Goal: Obtain resource: Download file/media

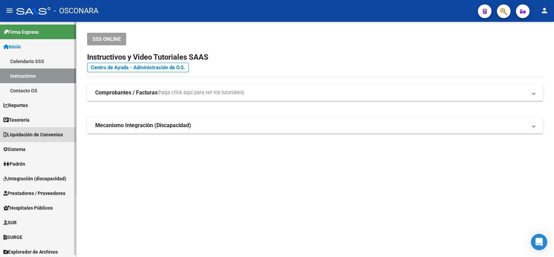
click at [38, 136] on span "Liquidación de Convenios" at bounding box center [33, 134] width 60 height 7
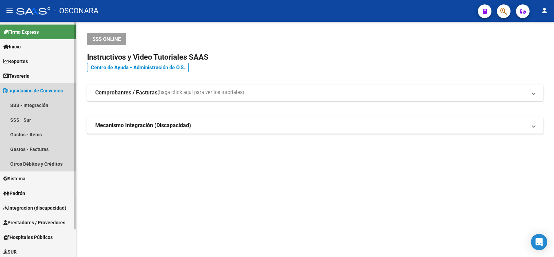
click at [59, 87] on span "Liquidación de Convenios" at bounding box center [33, 90] width 60 height 7
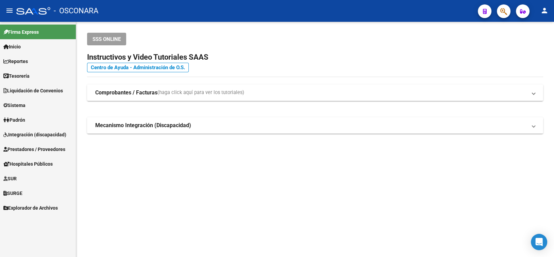
click at [25, 146] on span "Prestadores / Proveedores" at bounding box center [34, 148] width 62 height 7
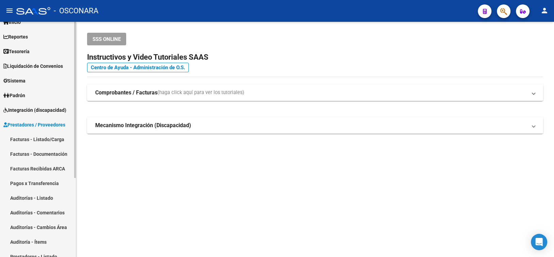
scroll to position [34, 0]
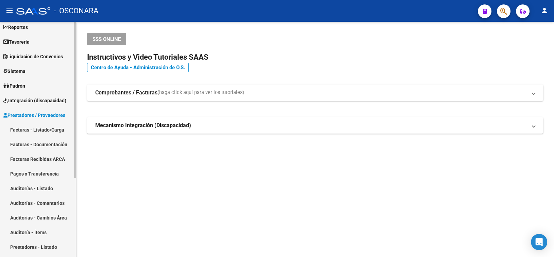
click at [55, 127] on link "Facturas - Listado/Carga" at bounding box center [38, 129] width 76 height 15
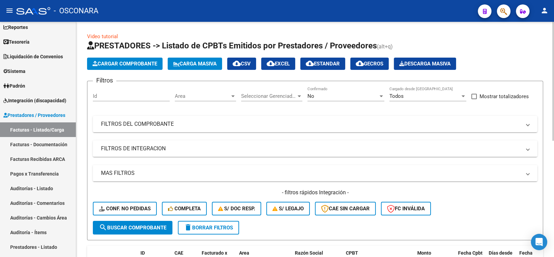
click at [323, 100] on div "No Confirmado" at bounding box center [346, 93] width 77 height 15
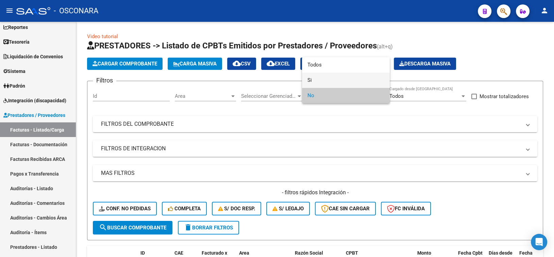
click at [323, 82] on span "Si" at bounding box center [346, 79] width 77 height 15
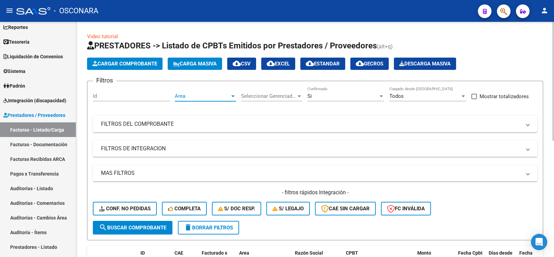
click at [212, 97] on span "Area" at bounding box center [202, 96] width 55 height 6
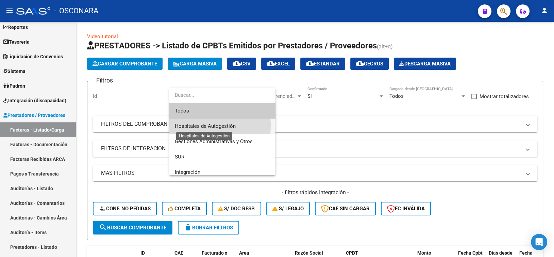
click at [199, 126] on span "Hospitales de Autogestión" at bounding box center [205, 126] width 61 height 6
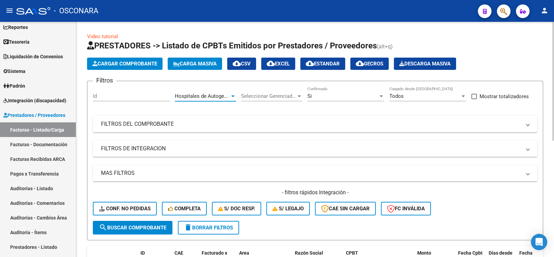
click at [134, 228] on span "search Buscar Comprobante" at bounding box center [132, 227] width 67 height 6
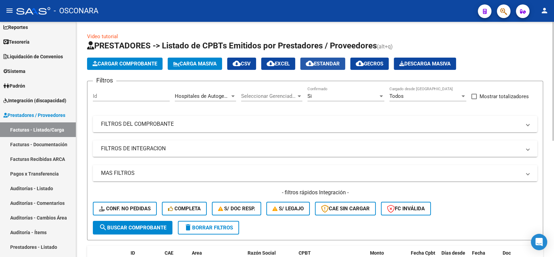
click at [339, 67] on button "cloud_download Estandar" at bounding box center [323, 64] width 45 height 12
click at [206, 126] on mat-panel-title "FILTROS DEL COMPROBANTE" at bounding box center [311, 123] width 420 height 7
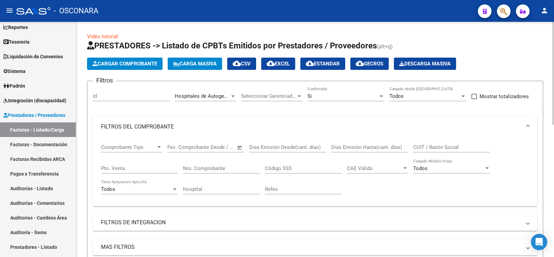
click at [191, 174] on div "Nro. Comprobante" at bounding box center [221, 169] width 77 height 21
click at [195, 169] on input "Nro. Comprobante" at bounding box center [221, 168] width 77 height 6
type input "4397"
click at [339, 58] on button "cloud_download Estandar" at bounding box center [323, 64] width 45 height 12
